Goal: Task Accomplishment & Management: Manage account settings

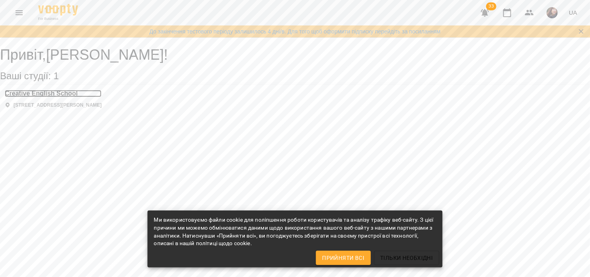
click at [101, 97] on h3 "Creative English School" at bounding box center [53, 93] width 97 height 7
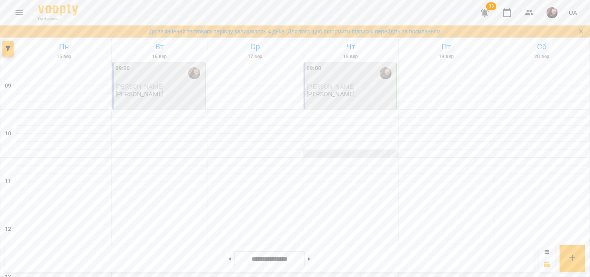
click at [313, 156] on div at bounding box center [350, 154] width 95 height 8
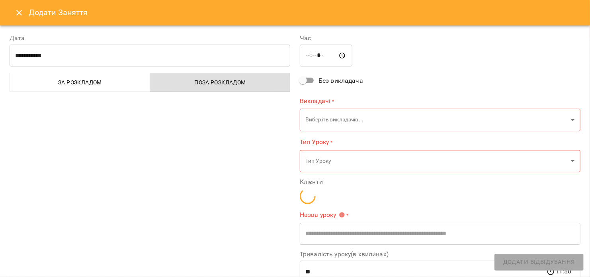
type input "**********"
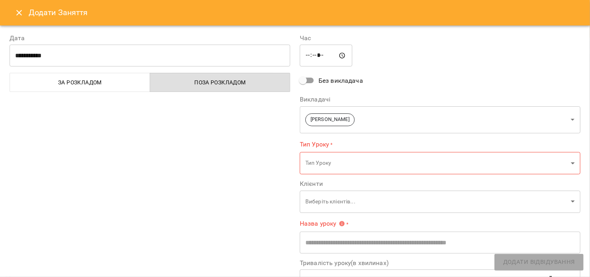
click at [20, 12] on icon "Close" at bounding box center [19, 13] width 6 height 6
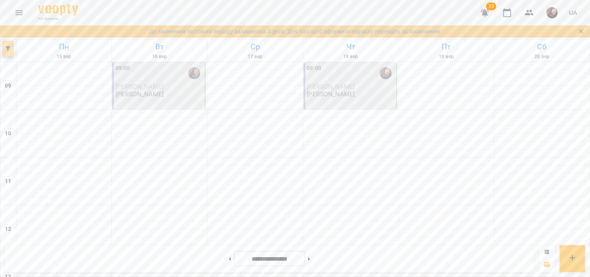
click at [9, 45] on button "button" at bounding box center [7, 49] width 11 height 16
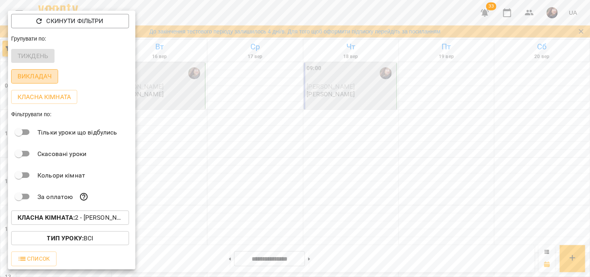
click at [40, 75] on p "Викладач" at bounding box center [35, 77] width 34 height 10
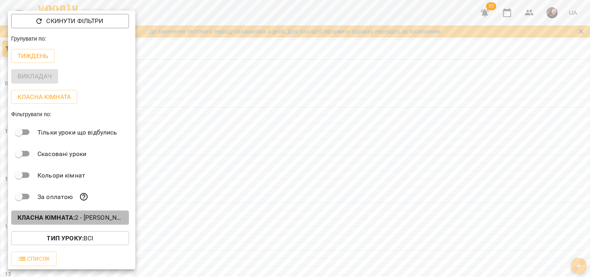
click at [84, 216] on p "Класна кімната : 2 - [PERSON_NAME]" at bounding box center [70, 218] width 105 height 10
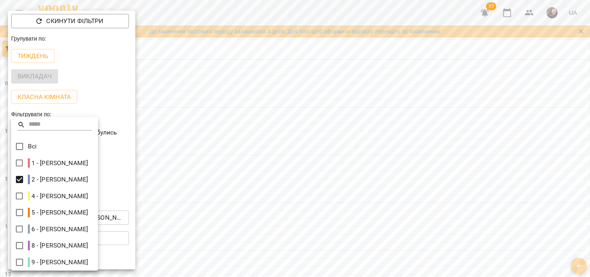
click at [178, 158] on div at bounding box center [295, 138] width 590 height 277
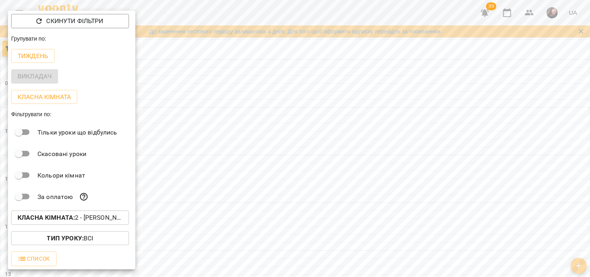
click at [211, 99] on div at bounding box center [295, 138] width 590 height 277
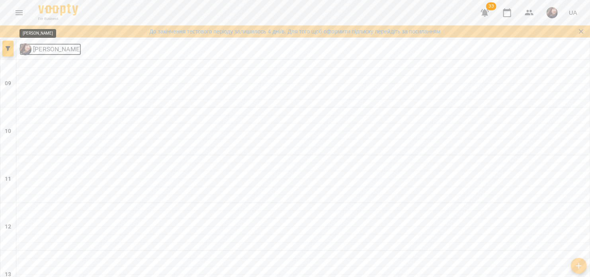
click at [47, 51] on p "[PERSON_NAME]" at bounding box center [56, 50] width 50 height 10
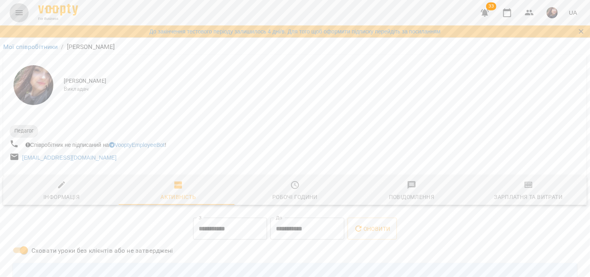
click at [22, 12] on icon "Menu" at bounding box center [19, 13] width 10 height 10
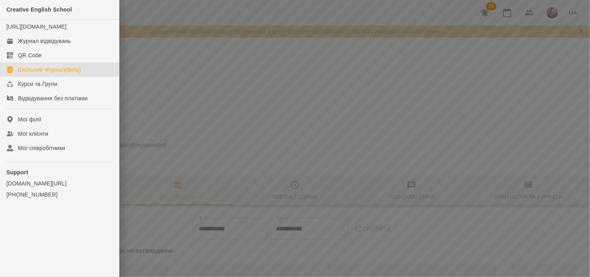
click at [47, 74] on div "Шкільний Журнал(Beta)" at bounding box center [49, 70] width 63 height 8
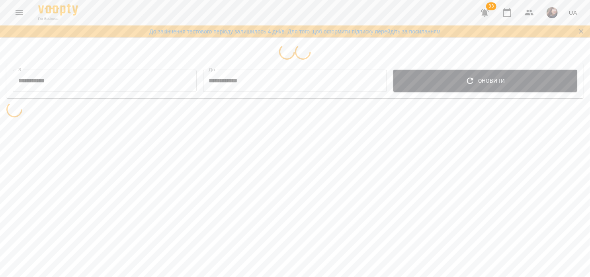
select select "**********"
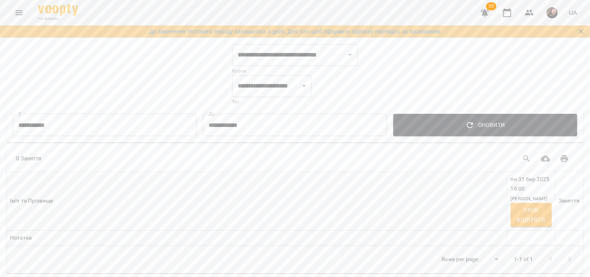
scroll to position [6, 0]
click at [20, 10] on icon "Menu" at bounding box center [19, 13] width 10 height 10
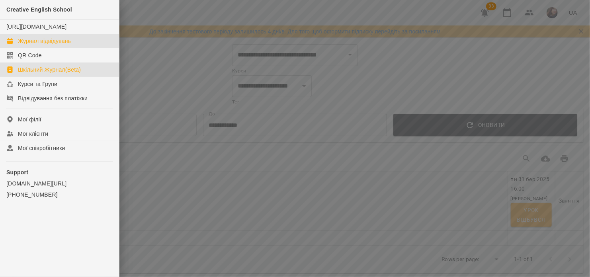
click at [42, 45] on div "Журнал відвідувань" at bounding box center [44, 41] width 53 height 8
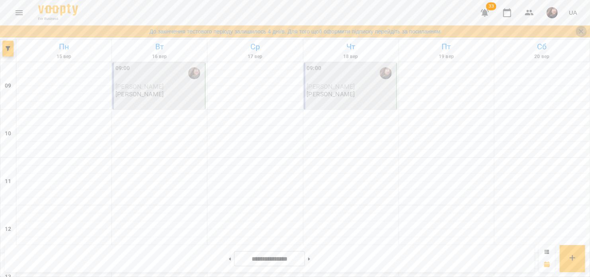
click at [583, 32] on icon "Закрити сповіщення" at bounding box center [581, 31] width 8 height 8
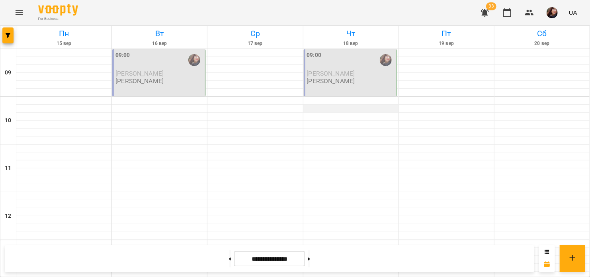
scroll to position [146, 0]
click at [229, 258] on icon at bounding box center [230, 259] width 2 height 3
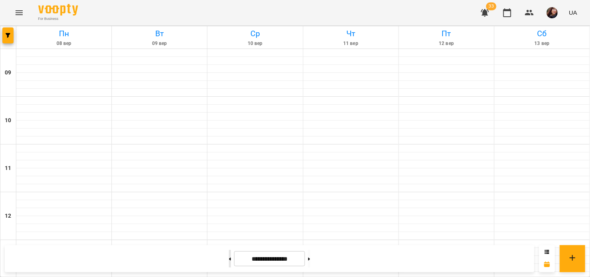
click at [229, 258] on icon at bounding box center [230, 259] width 2 height 3
click at [310, 262] on button at bounding box center [309, 259] width 2 height 18
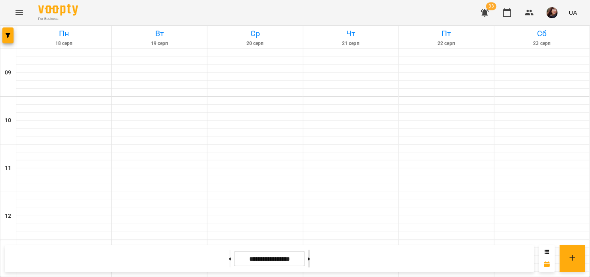
click at [310, 262] on button at bounding box center [309, 259] width 2 height 18
type input "**********"
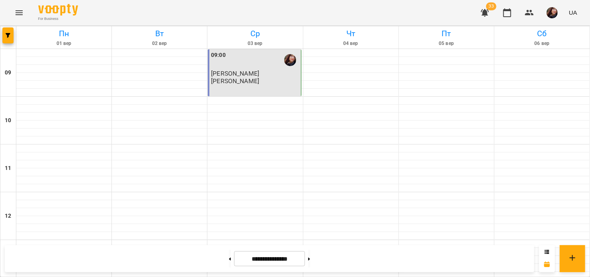
scroll to position [267, 0]
click at [63, 31] on h6 "Пн" at bounding box center [64, 33] width 93 height 12
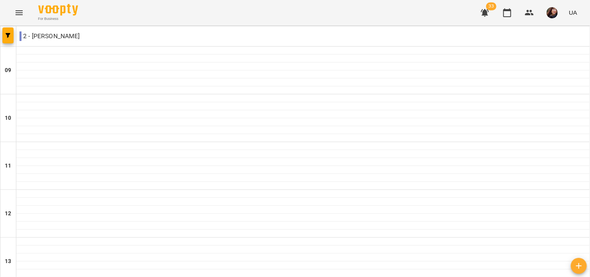
click at [35, 36] on p "2 - [PERSON_NAME]" at bounding box center [50, 36] width 60 height 10
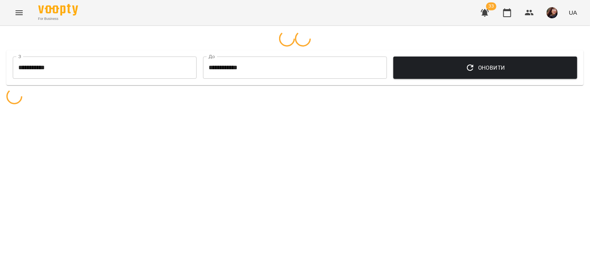
select select "**********"
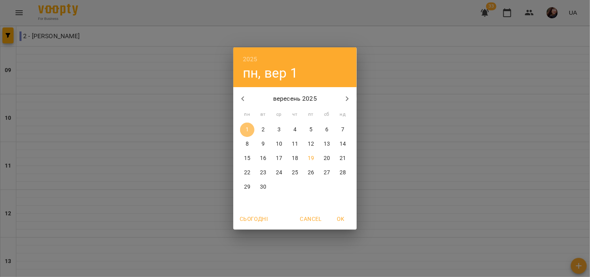
click at [250, 133] on span "1" at bounding box center [247, 130] width 14 height 8
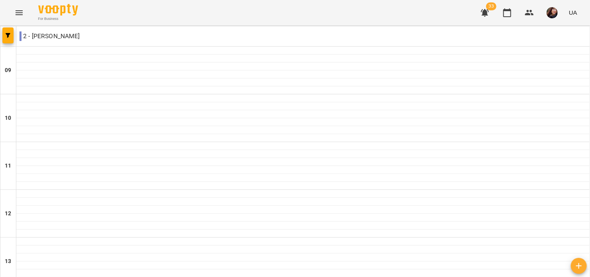
scroll to position [262, 0]
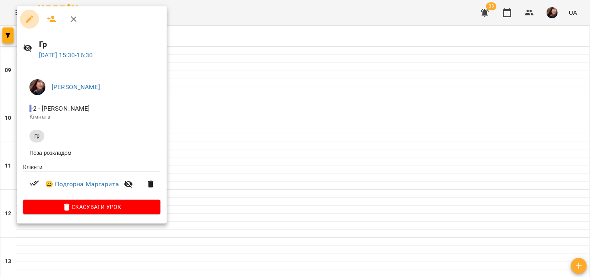
click at [29, 19] on icon "button" at bounding box center [29, 19] width 7 height 7
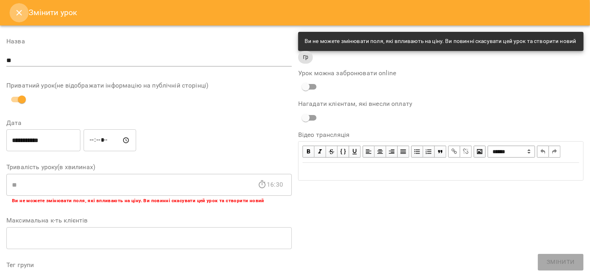
click at [19, 10] on icon "Close" at bounding box center [19, 13] width 10 height 10
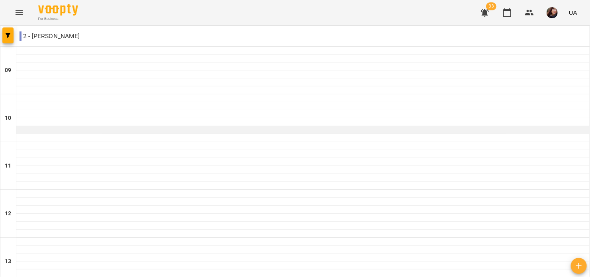
scroll to position [307, 0]
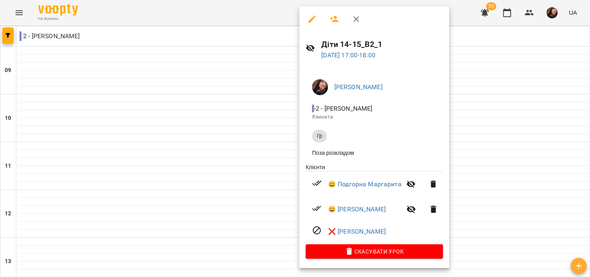
click at [262, 201] on div at bounding box center [295, 138] width 590 height 277
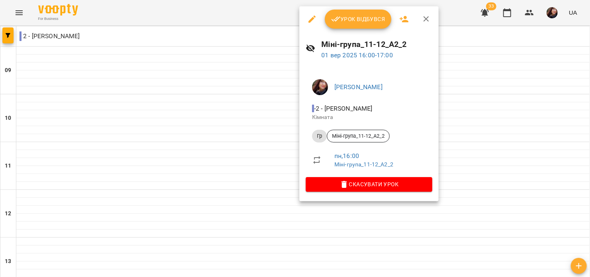
click at [232, 196] on div at bounding box center [295, 138] width 590 height 277
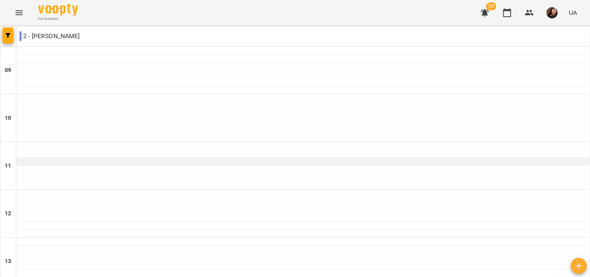
scroll to position [299, 0]
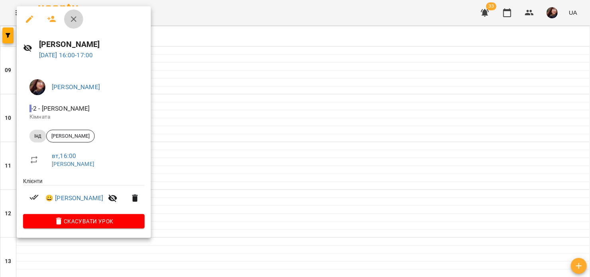
click at [79, 16] on button "button" at bounding box center [73, 19] width 19 height 19
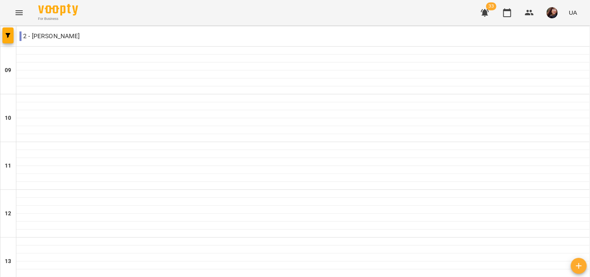
scroll to position [34, 0]
type input "**********"
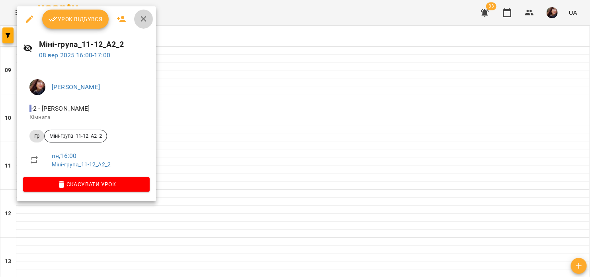
click at [145, 15] on icon "button" at bounding box center [144, 19] width 10 height 10
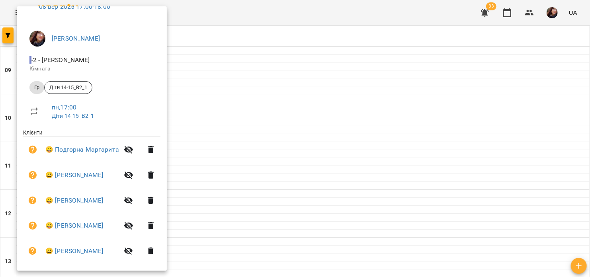
scroll to position [0, 0]
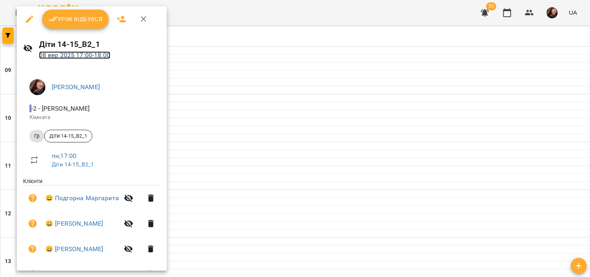
click at [90, 53] on link "[DATE] 17:00 - 18:00" at bounding box center [74, 55] width 71 height 8
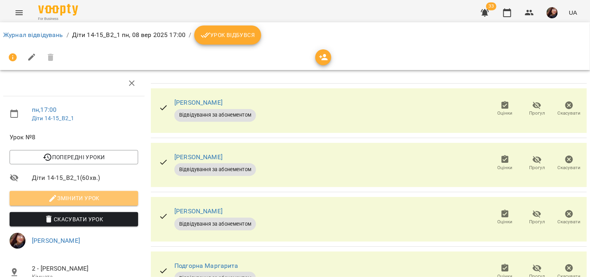
click at [92, 191] on button "Змінити урок" at bounding box center [74, 198] width 129 height 14
select select "**"
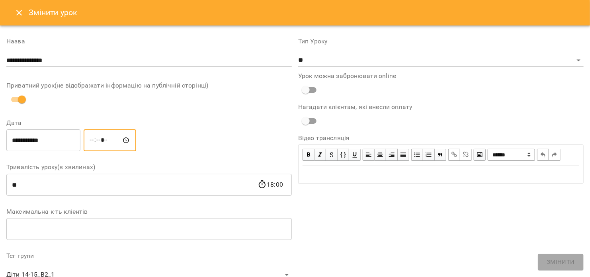
click at [117, 141] on input "*****" at bounding box center [110, 140] width 53 height 22
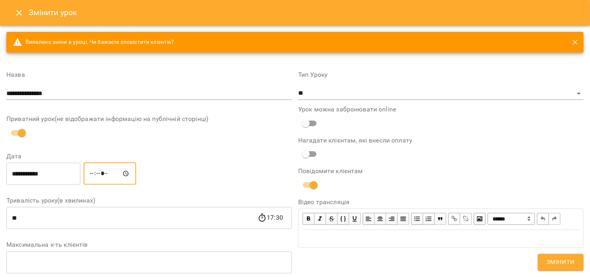
type input "*****"
click at [554, 265] on span "Змінити" at bounding box center [560, 262] width 28 height 10
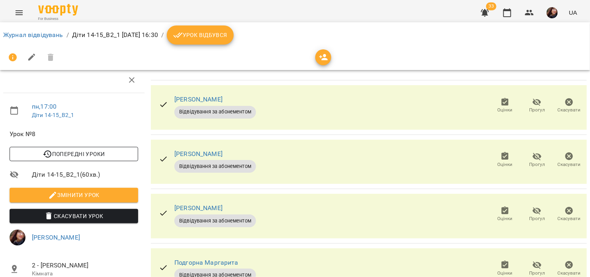
scroll to position [187, 0]
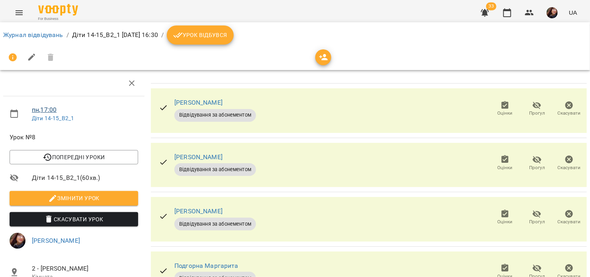
click at [43, 108] on link "пн , 17:00" at bounding box center [44, 110] width 25 height 8
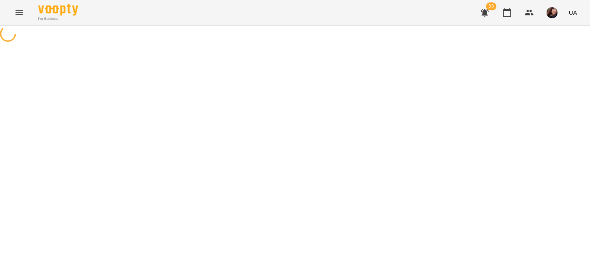
select select "*"
select select "**"
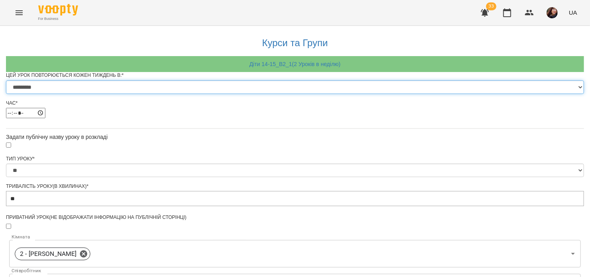
click at [218, 94] on select "********* ******** ****** ****** ******** ******" at bounding box center [295, 87] width 578 height 14
click at [197, 94] on select "********* ******** ****** ****** ******** ******" at bounding box center [295, 87] width 578 height 14
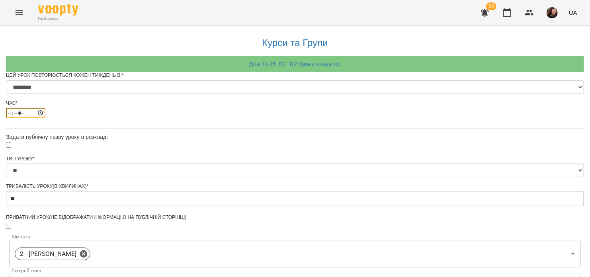
click at [45, 118] on input "*****" at bounding box center [25, 113] width 39 height 10
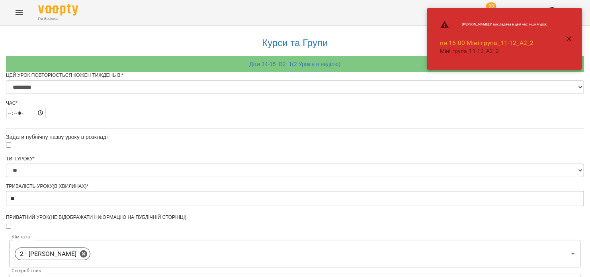
type input "*****"
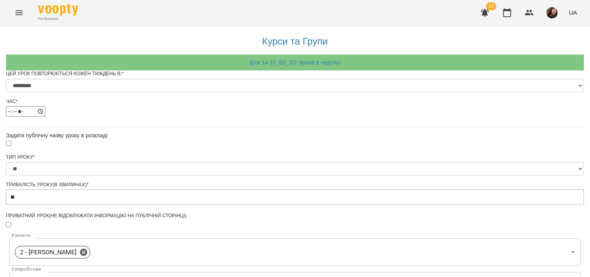
scroll to position [431, 0]
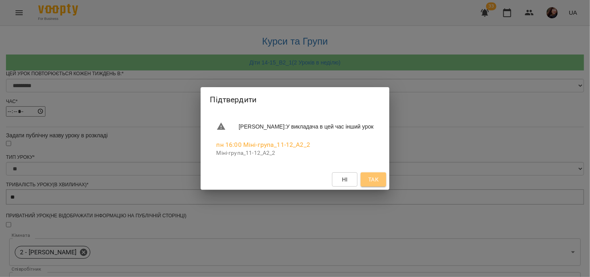
click at [379, 182] on span "Так" at bounding box center [373, 180] width 10 height 10
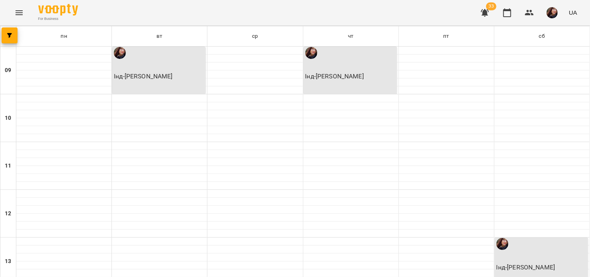
scroll to position [288, 0]
click at [61, 36] on h6 "пн" at bounding box center [63, 36] width 6 height 9
click at [6, 37] on span "button" at bounding box center [10, 35] width 16 height 5
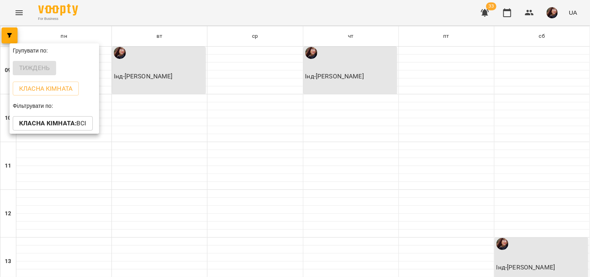
click at [17, 14] on div at bounding box center [295, 138] width 590 height 277
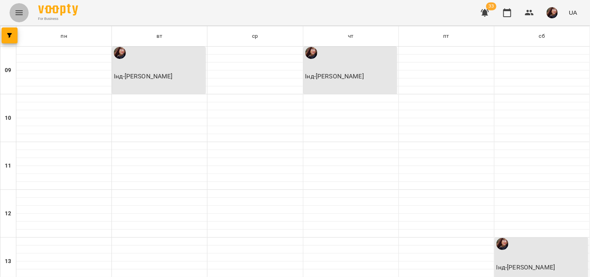
click at [17, 14] on icon "Menu" at bounding box center [19, 13] width 10 height 10
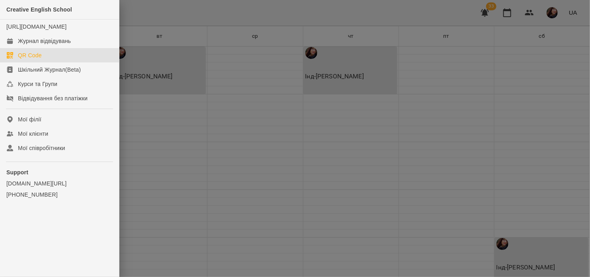
click at [31, 56] on link "QR Code" at bounding box center [59, 55] width 119 height 14
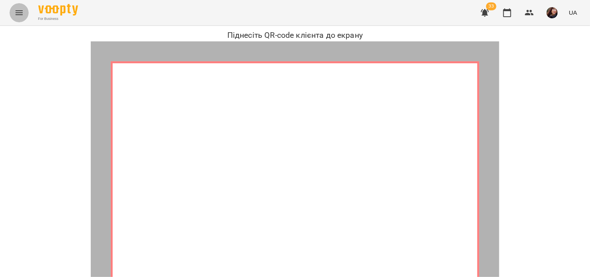
click at [18, 15] on icon "Menu" at bounding box center [19, 12] width 7 height 5
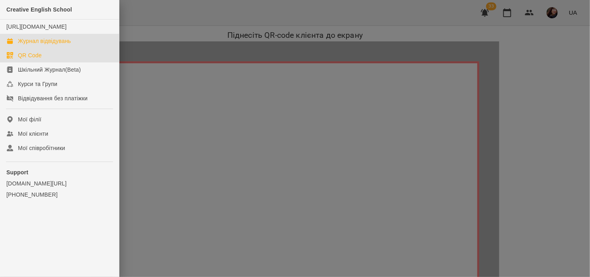
click at [24, 45] on div "Журнал відвідувань" at bounding box center [44, 41] width 53 height 8
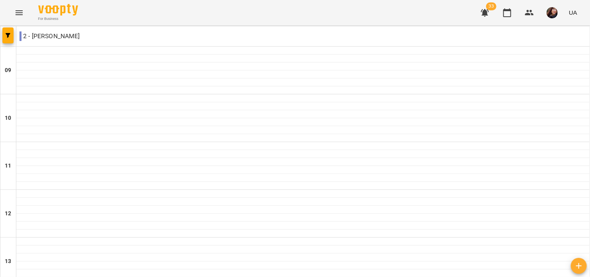
scroll to position [302, 0]
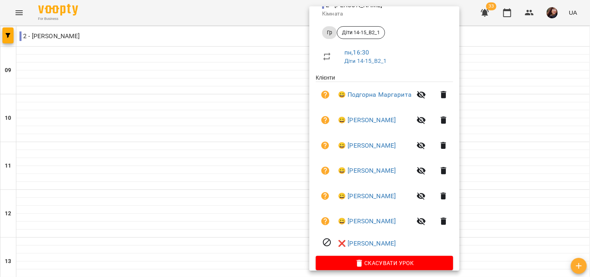
scroll to position [104, 0]
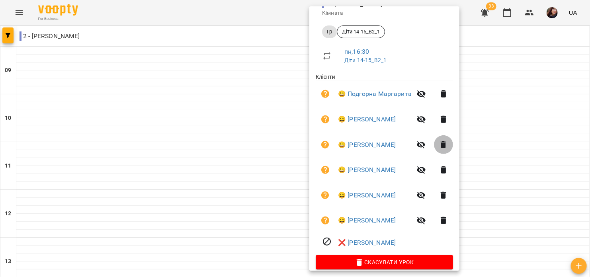
click at [446, 148] on icon "button" at bounding box center [444, 144] width 6 height 7
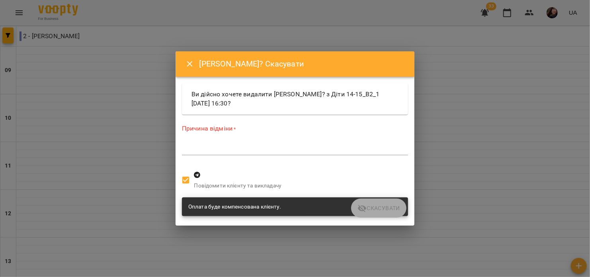
click at [334, 144] on div "*" at bounding box center [295, 148] width 226 height 13
click at [277, 148] on textarea at bounding box center [295, 149] width 226 height 8
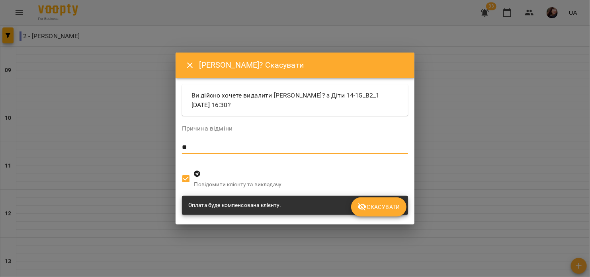
type textarea "*"
type textarea "**********"
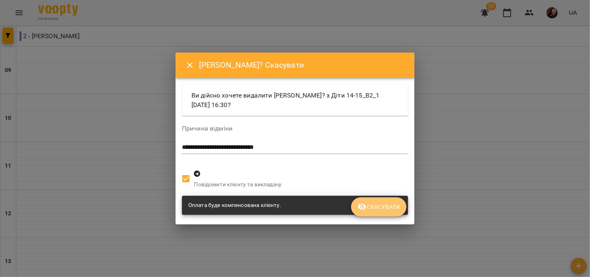
click at [384, 210] on span "Скасувати" at bounding box center [378, 207] width 43 height 10
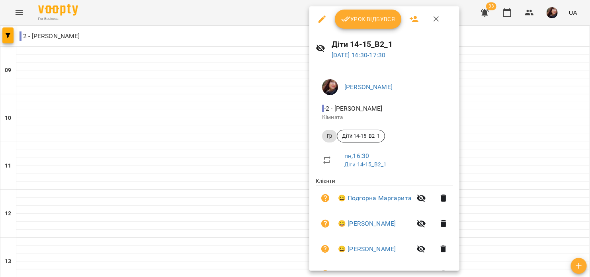
scroll to position [114, 0]
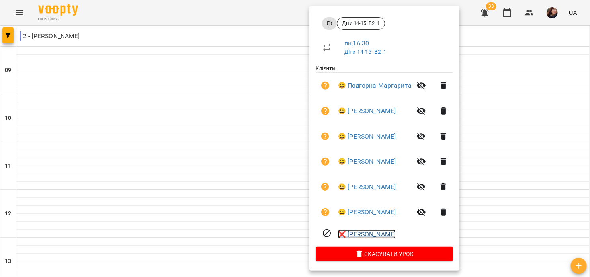
click at [371, 233] on link "❌ [PERSON_NAME]" at bounding box center [367, 235] width 58 height 10
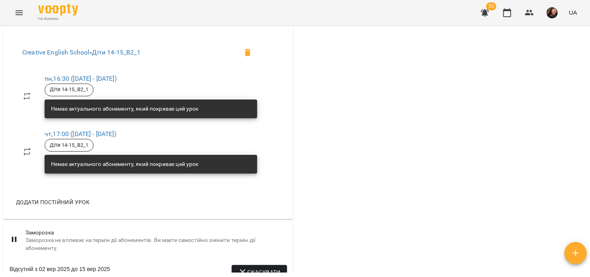
scroll to position [326, 0]
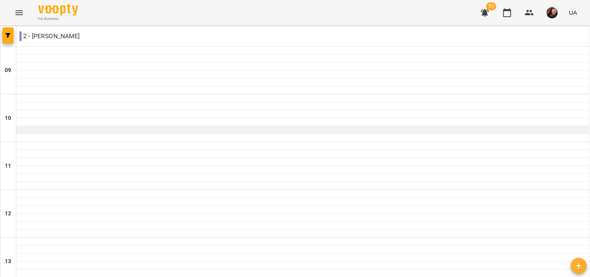
scroll to position [239, 0]
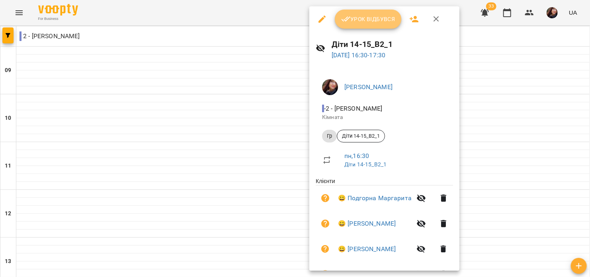
click at [376, 18] on span "Урок відбувся" at bounding box center [368, 19] width 54 height 10
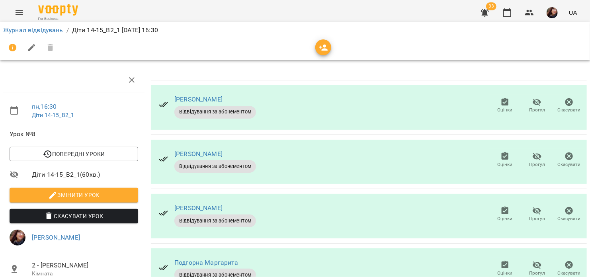
scroll to position [128, 0]
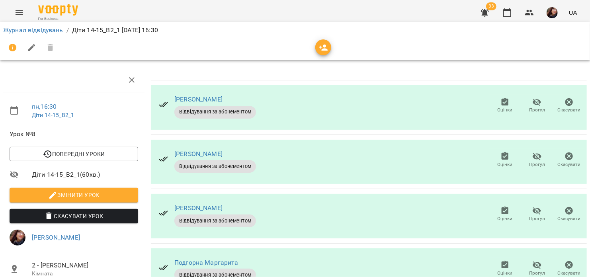
scroll to position [0, 0]
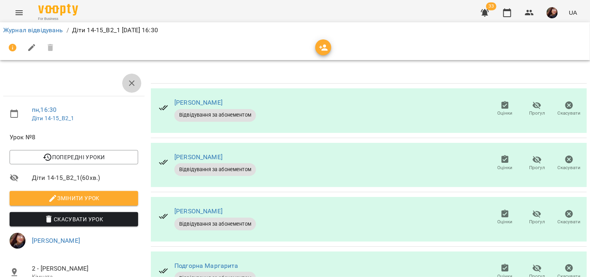
click at [133, 84] on icon "button" at bounding box center [132, 83] width 10 height 10
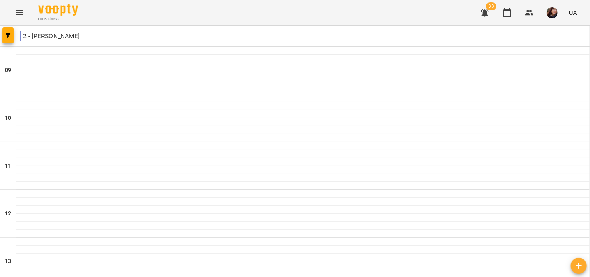
type input "**********"
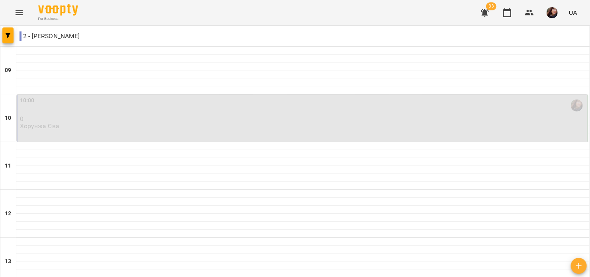
scroll to position [76, 0]
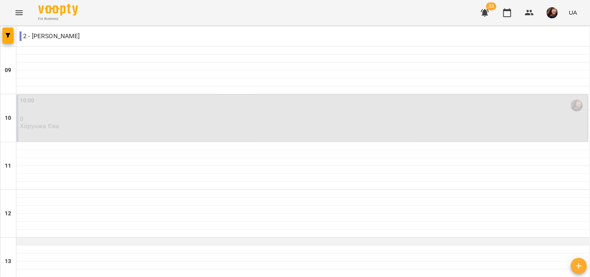
click at [77, 238] on div at bounding box center [302, 242] width 573 height 8
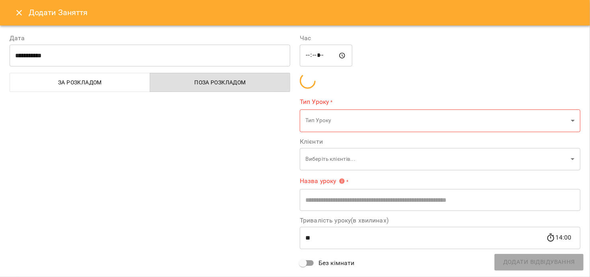
type input "**********"
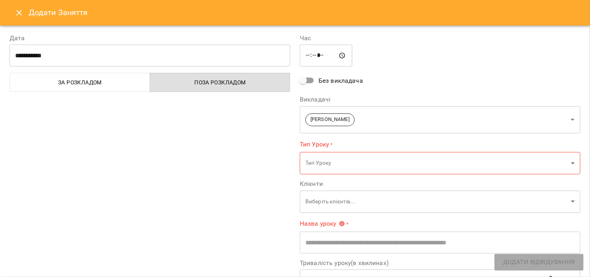
click at [258, 136] on div "**********" at bounding box center [150, 197] width 290 height 346
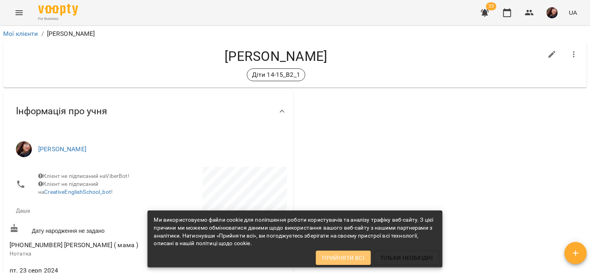
click at [363, 256] on span "Прийняти всі" at bounding box center [343, 258] width 42 height 10
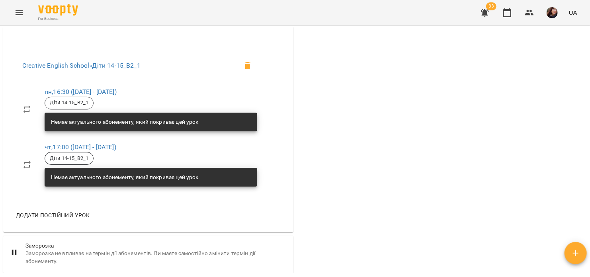
scroll to position [314, 0]
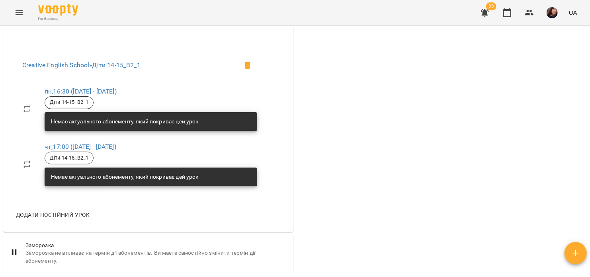
click at [198, 121] on div "Немає актуального абонементу, який покриває цей урок" at bounding box center [125, 122] width 148 height 14
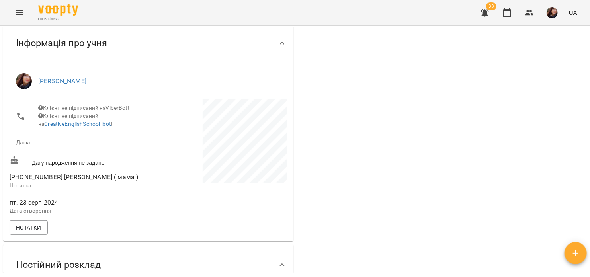
scroll to position [0, 0]
